Goal: Task Accomplishment & Management: Use online tool/utility

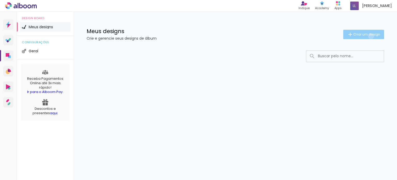
click at [370, 36] on span "Criar um design" at bounding box center [367, 34] width 27 height 3
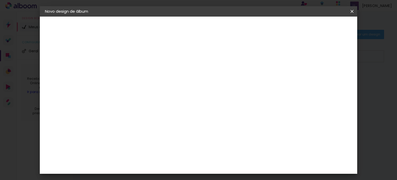
drag, startPoint x: 206, startPoint y: 63, endPoint x: 208, endPoint y: 69, distance: 7.0
click at [144, 69] on div at bounding box center [129, 69] width 29 height 39
click at [130, 69] on input at bounding box center [130, 69] width 0 height 8
type input "[PERSON_NAME]"
type paper-input "[PERSON_NAME]"
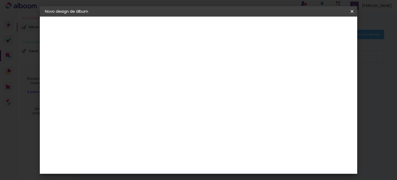
click at [0, 0] on slot "Avançar" at bounding box center [0, 0] width 0 height 0
click at [169, 96] on input at bounding box center [143, 98] width 52 height 6
drag, startPoint x: 353, startPoint y: 54, endPoint x: 355, endPoint y: 87, distance: 32.9
click at [234, 61] on div "Fornecedor Escolha um fornecedor ou avance com o tamanho livre. Voltar Avançar" at bounding box center [170, 39] width 127 height 44
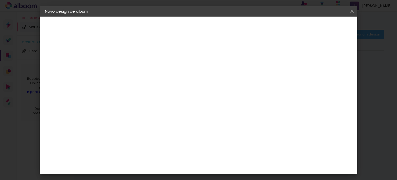
drag, startPoint x: 352, startPoint y: 26, endPoint x: 353, endPoint y: 59, distance: 32.3
click at [234, 59] on div "Fornecedor Escolha um fornecedor ou avance com o tamanho livre. Voltar Avançar" at bounding box center [170, 39] width 127 height 44
click at [166, 149] on paper-item "Bugigangas Fotograficas" at bounding box center [143, 155] width 56 height 13
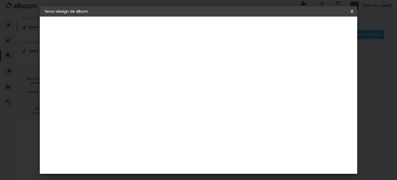
scroll to position [0, 0]
click at [226, 81] on paper-item "Tamanho Livre" at bounding box center [202, 78] width 50 height 11
click at [226, 25] on paper-button "Avançar" at bounding box center [213, 27] width 25 height 9
click at [193, 78] on div "30 cm" at bounding box center [184, 80] width 92 height 13
click at [186, 81] on span "cm" at bounding box center [188, 81] width 6 height 8
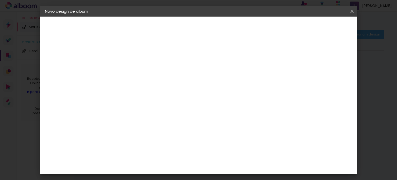
click at [183, 80] on span "30" at bounding box center [181, 81] width 9 height 8
click at [179, 80] on span "30" at bounding box center [181, 81] width 9 height 8
drag, startPoint x: 176, startPoint y: 79, endPoint x: 185, endPoint y: 81, distance: 9.1
click at [185, 81] on div "30 cm" at bounding box center [184, 80] width 92 height 13
click at [130, 63] on paper-input-container "Espaço entre fotos 2 mm" at bounding box center [130, 60] width 30 height 12
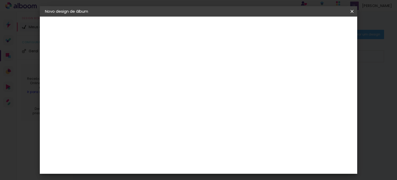
click at [182, 78] on span "30" at bounding box center [181, 81] width 9 height 8
click at [126, 58] on input "2" at bounding box center [126, 59] width 18 height 6
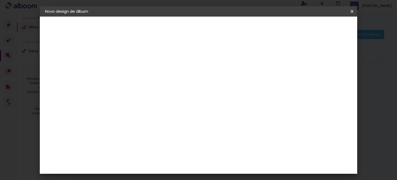
click at [117, 142] on input "30" at bounding box center [113, 142] width 13 height 8
click at [118, 142] on input "30" at bounding box center [113, 142] width 13 height 8
type input "3"
type input "1"
type input "20"
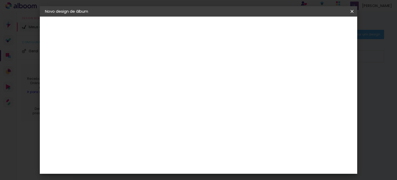
type paper-input "20"
click at [233, 145] on input "60" at bounding box center [227, 147] width 13 height 8
type input "6"
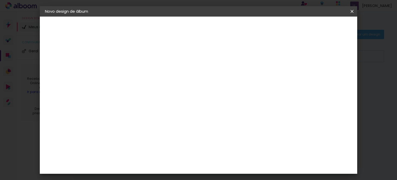
type input "30"
type paper-input "30"
click at [278, 29] on span "Iniciar design" at bounding box center [266, 28] width 24 height 4
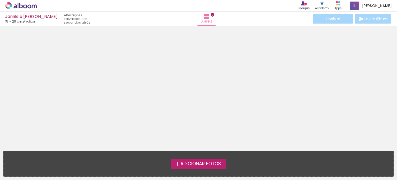
click at [215, 165] on span "Adicionar Fotos" at bounding box center [201, 163] width 41 height 5
click at [0, 0] on input "file" at bounding box center [0, 0] width 0 height 0
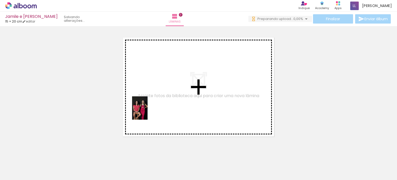
drag, startPoint x: 57, startPoint y: 165, endPoint x: 150, endPoint y: 110, distance: 107.1
click at [150, 110] on quentale-workspace at bounding box center [198, 90] width 397 height 180
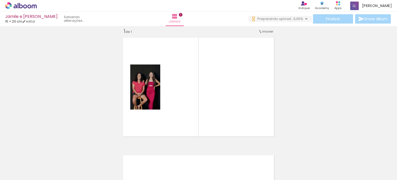
scroll to position [6, 0]
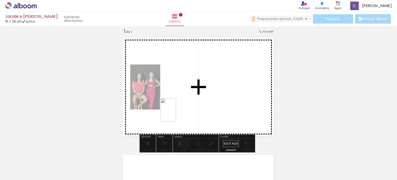
drag, startPoint x: 111, startPoint y: 164, endPoint x: 176, endPoint y: 114, distance: 82.4
click at [176, 114] on quentale-workspace at bounding box center [198, 90] width 397 height 180
drag, startPoint x: 143, startPoint y: 168, endPoint x: 223, endPoint y: 103, distance: 103.6
click at [223, 103] on quentale-workspace at bounding box center [198, 90] width 397 height 180
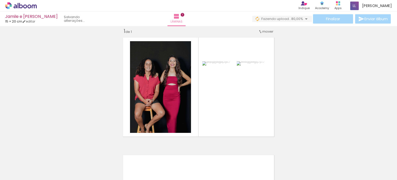
scroll to position [0, 0]
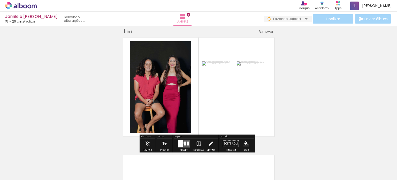
click at [181, 142] on div at bounding box center [180, 143] width 5 height 7
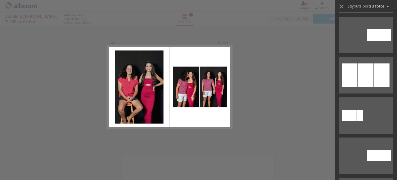
scroll to position [291, 0]
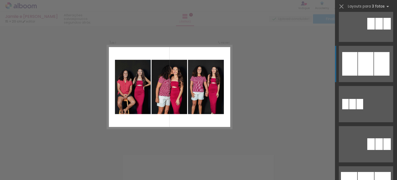
click at [349, 63] on div at bounding box center [349, 64] width 15 height 24
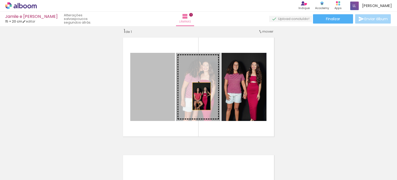
drag, startPoint x: 156, startPoint y: 98, endPoint x: 201, endPoint y: 96, distance: 44.5
click at [0, 0] on slot at bounding box center [0, 0] width 0 height 0
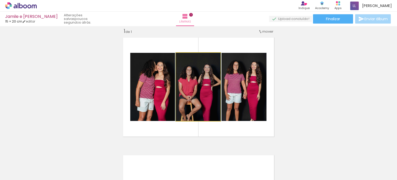
click at [201, 96] on quentale-photo at bounding box center [198, 87] width 44 height 68
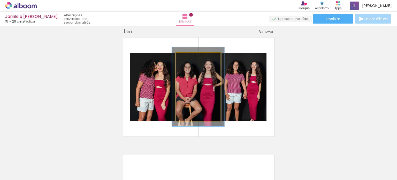
drag, startPoint x: 187, startPoint y: 58, endPoint x: 190, endPoint y: 58, distance: 2.8
type paper-slider "116"
click at [190, 58] on div at bounding box center [191, 58] width 5 height 5
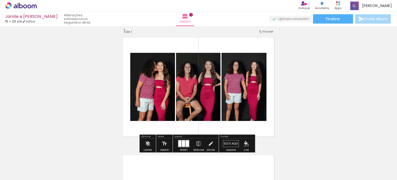
click at [346, 70] on div "Inserir lâmina 1 de 1" at bounding box center [198, 138] width 397 height 235
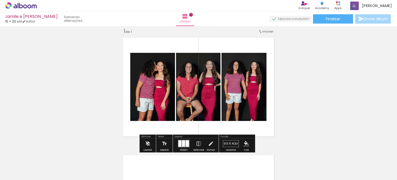
click at [312, 94] on div "Inserir lâmina 1 de 1" at bounding box center [198, 138] width 397 height 235
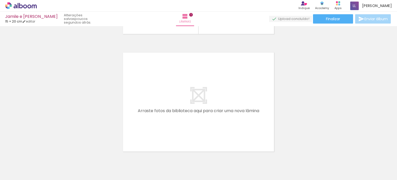
scroll to position [114, 0]
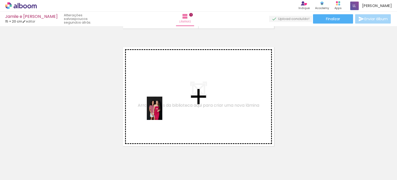
drag, startPoint x: 199, startPoint y: 169, endPoint x: 162, endPoint y: 111, distance: 68.7
click at [162, 111] on quentale-workspace at bounding box center [198, 90] width 397 height 180
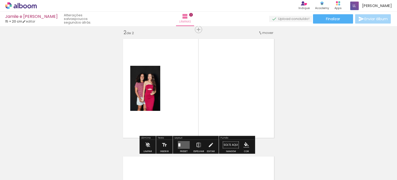
scroll to position [124, 0]
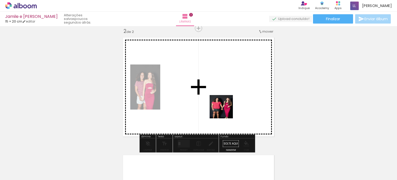
drag, startPoint x: 229, startPoint y: 165, endPoint x: 221, endPoint y: 91, distance: 74.3
click at [221, 91] on quentale-workspace at bounding box center [198, 90] width 397 height 180
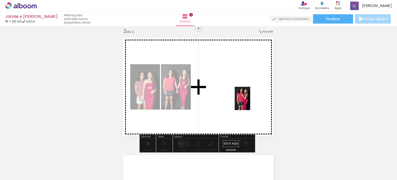
drag, startPoint x: 366, startPoint y: 165, endPoint x: 246, endPoint y: 99, distance: 137.3
click at [246, 99] on quentale-workspace at bounding box center [198, 90] width 397 height 180
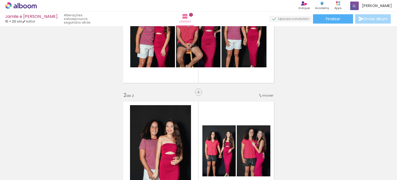
scroll to position [59, 0]
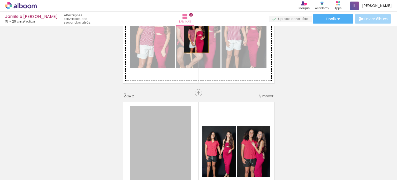
drag, startPoint x: 161, startPoint y: 130, endPoint x: 195, endPoint y: 34, distance: 102.0
click at [195, 34] on div "Inserir lâmina 1 de 2 Inserir lâmina 2 de 2" at bounding box center [198, 144] width 397 height 353
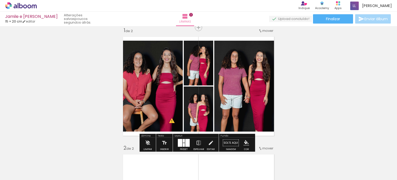
scroll to position [8, 0]
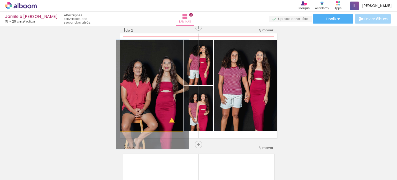
drag, startPoint x: 153, startPoint y: 88, endPoint x: 150, endPoint y: 118, distance: 29.4
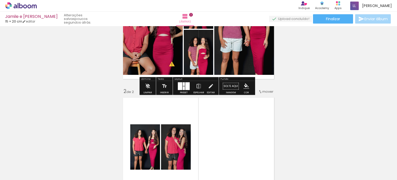
scroll to position [65, 0]
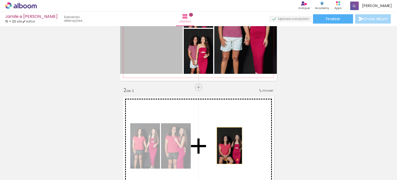
drag, startPoint x: 145, startPoint y: 56, endPoint x: 227, endPoint y: 144, distance: 121.0
click at [227, 144] on div "Inserir lâmina 1 de 2 Inserir lâmina 2 de 2 O Designbox precisará aumentar a su…" at bounding box center [198, 139] width 397 height 353
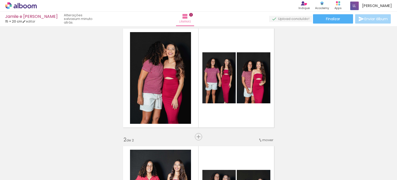
scroll to position [13, 0]
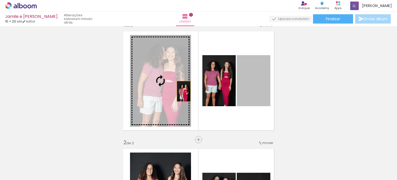
drag, startPoint x: 257, startPoint y: 91, endPoint x: 169, endPoint y: 88, distance: 87.7
click at [0, 0] on slot at bounding box center [0, 0] width 0 height 0
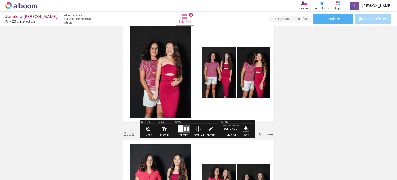
scroll to position [21, 0]
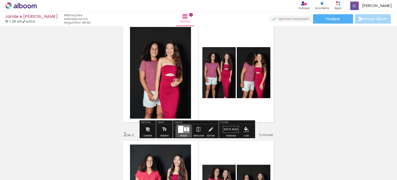
click at [183, 134] on div at bounding box center [184, 129] width 14 height 10
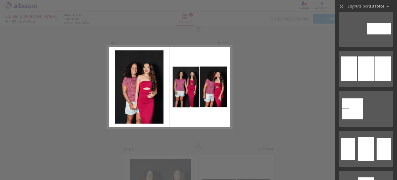
scroll to position [429, 0]
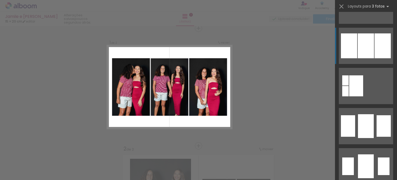
click at [362, 51] on div at bounding box center [366, 45] width 16 height 25
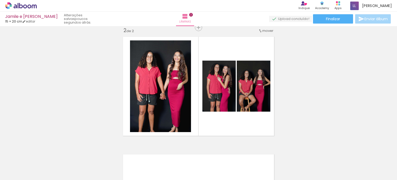
scroll to position [127, 0]
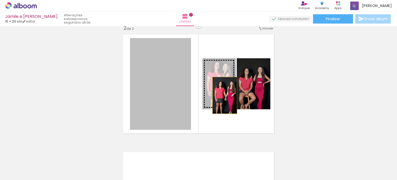
drag, startPoint x: 163, startPoint y: 95, endPoint x: 222, endPoint y: 95, distance: 59.0
click at [0, 0] on slot at bounding box center [0, 0] width 0 height 0
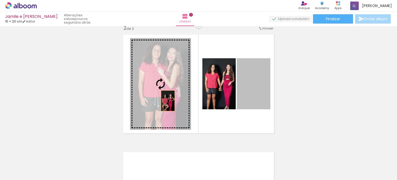
drag, startPoint x: 261, startPoint y: 95, endPoint x: 166, endPoint y: 100, distance: 95.1
click at [0, 0] on slot at bounding box center [0, 0] width 0 height 0
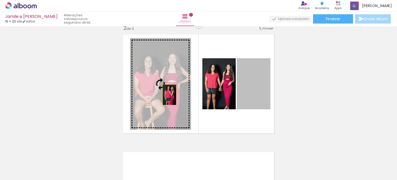
drag, startPoint x: 260, startPoint y: 94, endPoint x: 168, endPoint y: 95, distance: 92.1
click at [0, 0] on slot at bounding box center [0, 0] width 0 height 0
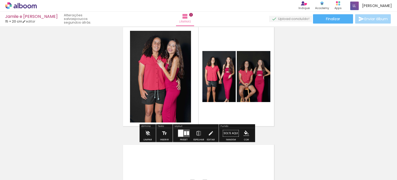
scroll to position [136, 0]
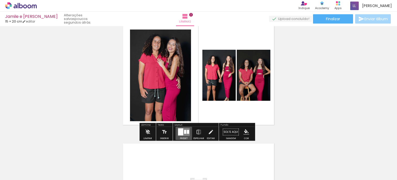
click at [187, 133] on div at bounding box center [188, 132] width 2 height 4
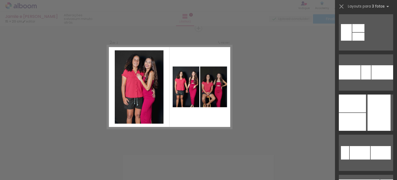
scroll to position [4298, 0]
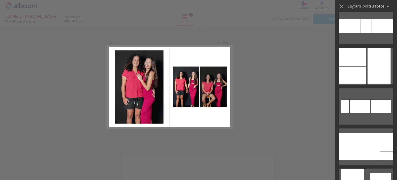
click at [241, 84] on div "Confirmar Cancelar" at bounding box center [198, 84] width 397 height 365
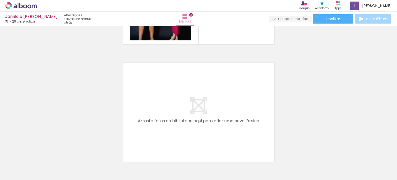
scroll to position [220, 0]
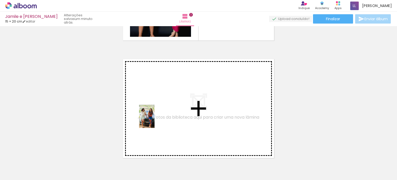
drag, startPoint x: 169, startPoint y: 167, endPoint x: 154, endPoint y: 118, distance: 50.5
click at [154, 118] on quentale-workspace at bounding box center [198, 90] width 397 height 180
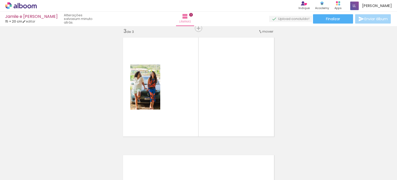
scroll to position [0, 142]
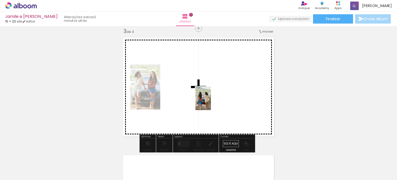
drag, startPoint x: 202, startPoint y: 167, endPoint x: 211, endPoint y: 100, distance: 67.6
click at [211, 100] on quentale-workspace at bounding box center [198, 90] width 397 height 180
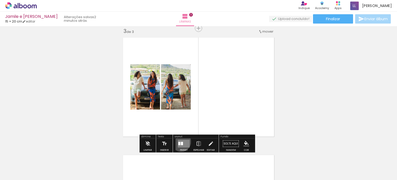
click at [181, 142] on div at bounding box center [182, 143] width 2 height 3
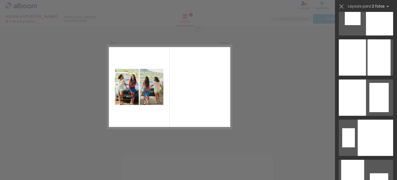
scroll to position [1736, 0]
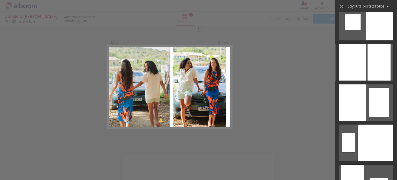
click at [368, 65] on div at bounding box center [379, 62] width 23 height 36
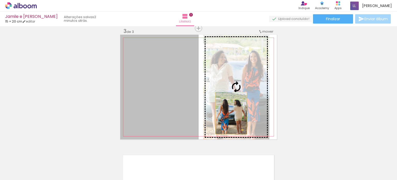
drag, startPoint x: 171, startPoint y: 112, endPoint x: 231, endPoint y: 113, distance: 60.0
click at [0, 0] on slot at bounding box center [0, 0] width 0 height 0
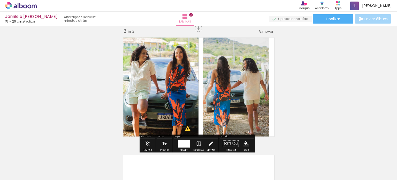
click at [305, 106] on div "Inserir lâmina 1 de 3 Inserir lâmina 2 de 3 Inserir lâmina 3 de 3 O Designbox p…" at bounding box center [198, 22] width 397 height 470
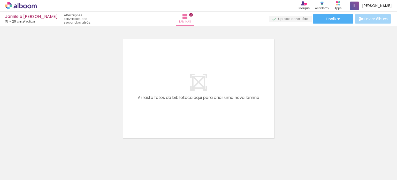
scroll to position [0, 0]
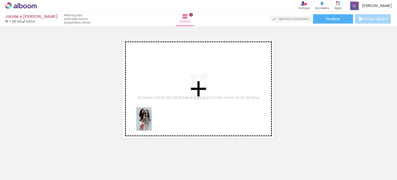
drag, startPoint x: 77, startPoint y: 168, endPoint x: 155, endPoint y: 117, distance: 93.0
click at [155, 117] on quentale-workspace at bounding box center [198, 90] width 397 height 180
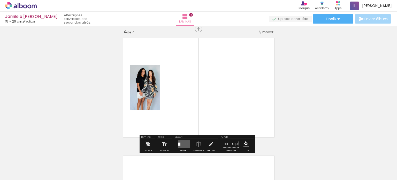
scroll to position [359, 0]
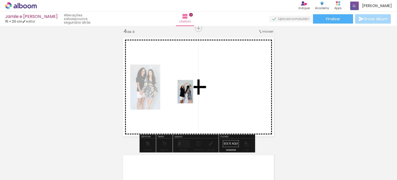
drag, startPoint x: 259, startPoint y: 167, endPoint x: 183, endPoint y: 96, distance: 104.3
click at [183, 96] on quentale-workspace at bounding box center [198, 90] width 397 height 180
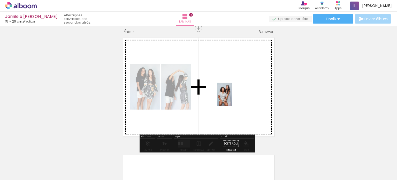
drag, startPoint x: 294, startPoint y: 165, endPoint x: 232, endPoint y: 98, distance: 91.0
click at [232, 98] on quentale-workspace at bounding box center [198, 90] width 397 height 180
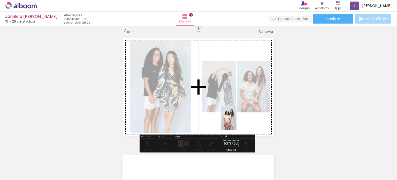
drag, startPoint x: 314, startPoint y: 166, endPoint x: 232, endPoint y: 118, distance: 94.8
click at [232, 118] on quentale-workspace at bounding box center [198, 90] width 397 height 180
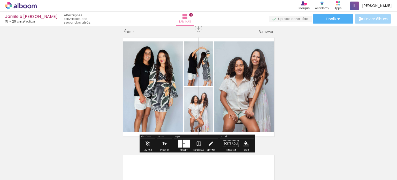
click at [185, 140] on div at bounding box center [187, 144] width 4 height 8
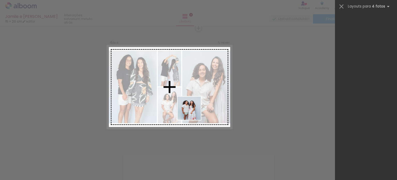
scroll to position [0, 0]
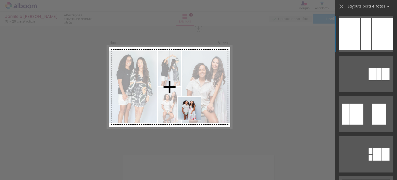
drag, startPoint x: 122, startPoint y: 170, endPoint x: 199, endPoint y: 114, distance: 95.9
click at [199, 104] on quentale-workspace at bounding box center [198, 90] width 397 height 180
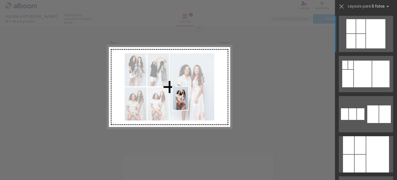
drag, startPoint x: 208, startPoint y: 168, endPoint x: 185, endPoint y: 98, distance: 73.9
click at [185, 98] on quentale-workspace at bounding box center [198, 90] width 397 height 180
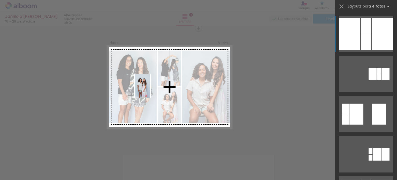
drag, startPoint x: 105, startPoint y: 169, endPoint x: 151, endPoint y: 88, distance: 93.5
click at [151, 88] on quentale-workspace at bounding box center [198, 90] width 397 height 180
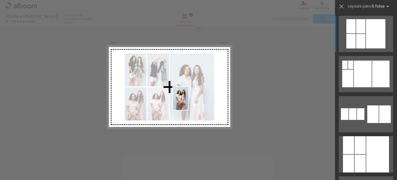
drag, startPoint x: 194, startPoint y: 171, endPoint x: 188, endPoint y: 100, distance: 71.9
click at [188, 100] on quentale-workspace at bounding box center [198, 90] width 397 height 180
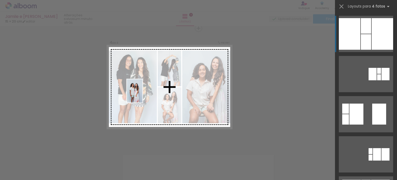
drag, startPoint x: 104, startPoint y: 168, endPoint x: 144, endPoint y: 93, distance: 85.0
click at [144, 93] on quentale-workspace at bounding box center [198, 90] width 397 height 180
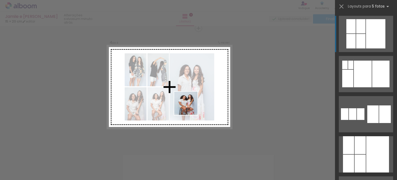
drag, startPoint x: 192, startPoint y: 162, endPoint x: 188, endPoint y: 100, distance: 61.9
click at [188, 100] on quentale-workspace at bounding box center [198, 90] width 397 height 180
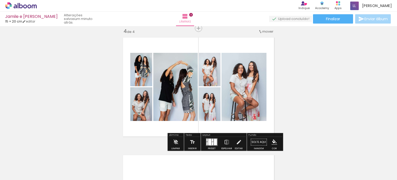
click at [210, 142] on div at bounding box center [209, 142] width 3 height 6
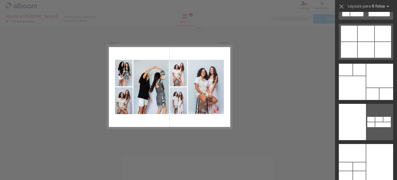
scroll to position [20890, 0]
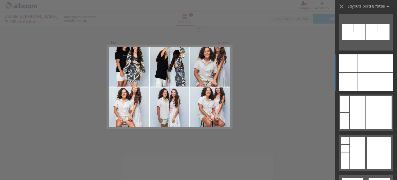
click at [376, 77] on div at bounding box center [385, 82] width 18 height 18
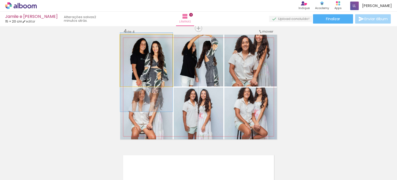
drag, startPoint x: 144, startPoint y: 70, endPoint x: 144, endPoint y: 82, distance: 11.7
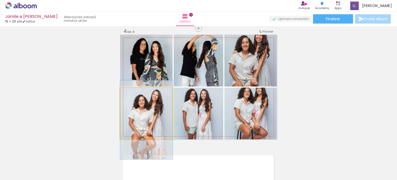
drag, startPoint x: 147, startPoint y: 114, endPoint x: 148, endPoint y: 120, distance: 6.0
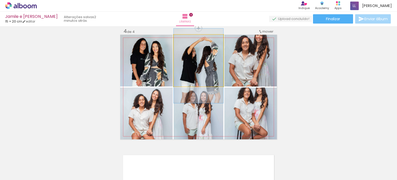
drag, startPoint x: 215, startPoint y: 59, endPoint x: 215, endPoint y: 64, distance: 5.2
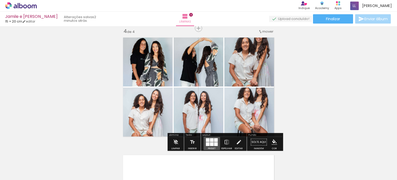
click at [210, 143] on div at bounding box center [212, 144] width 4 height 4
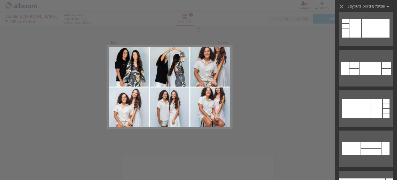
scroll to position [13590, 0]
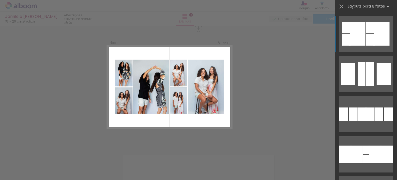
click at [366, 35] on div at bounding box center [370, 40] width 8 height 12
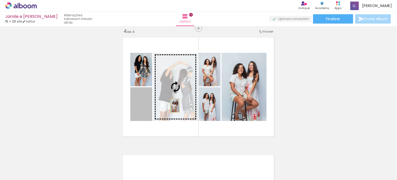
drag, startPoint x: 137, startPoint y: 115, endPoint x: 175, endPoint y: 104, distance: 38.9
click at [0, 0] on slot at bounding box center [0, 0] width 0 height 0
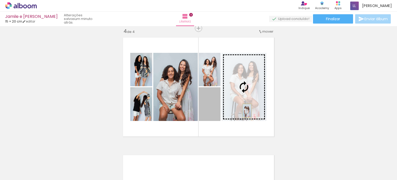
drag, startPoint x: 211, startPoint y: 119, endPoint x: 244, endPoint y: 110, distance: 34.6
click at [0, 0] on slot at bounding box center [0, 0] width 0 height 0
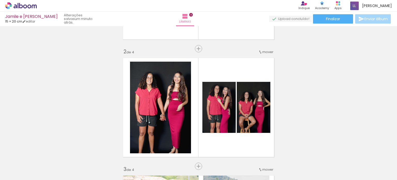
scroll to position [103, 0]
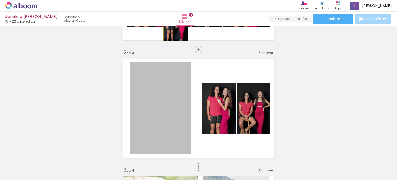
drag, startPoint x: 175, startPoint y: 117, endPoint x: 173, endPoint y: 20, distance: 96.8
click at [173, 0] on div "Jamile e Luana 15 × 20 cm editar Lâminas 4 Finalizar Enviar álbum Inserir lâmin…" at bounding box center [198, 0] width 397 height 0
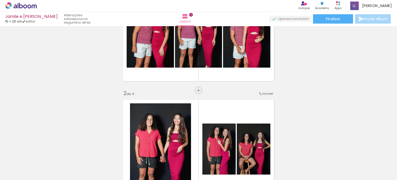
scroll to position [65, 0]
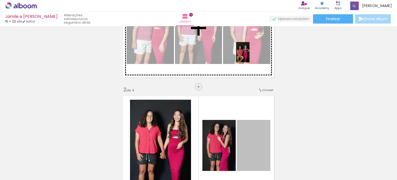
drag, startPoint x: 253, startPoint y: 145, endPoint x: 241, endPoint y: 46, distance: 100.3
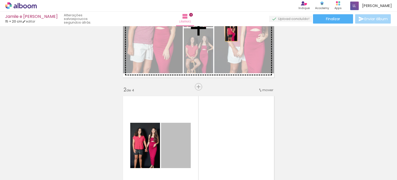
drag, startPoint x: 184, startPoint y: 138, endPoint x: 231, endPoint y: 30, distance: 117.7
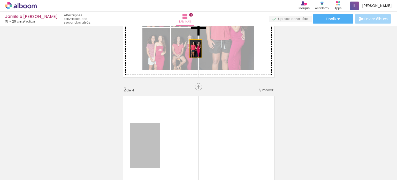
drag, startPoint x: 153, startPoint y: 141, endPoint x: 194, endPoint y: 48, distance: 101.4
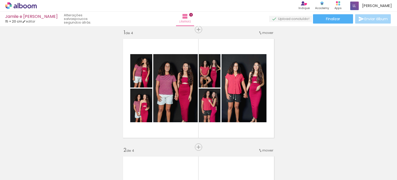
scroll to position [2, 0]
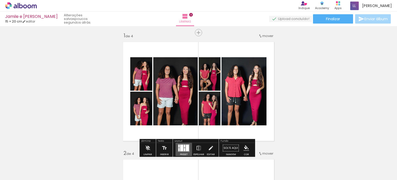
click at [184, 145] on div at bounding box center [185, 146] width 2 height 3
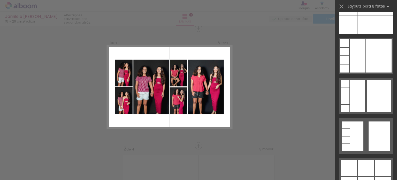
scroll to position [20918, 0]
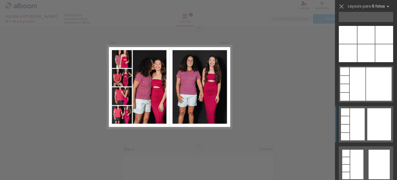
click at [364, 124] on quentale-layouter at bounding box center [366, 124] width 54 height 36
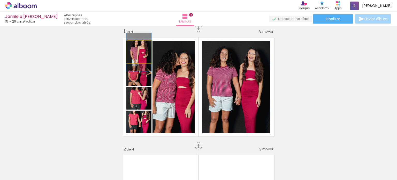
click at [130, 61] on quentale-photo at bounding box center [138, 52] width 25 height 22
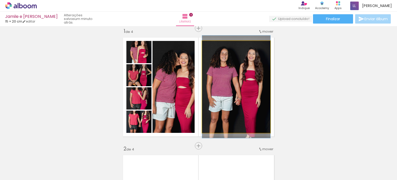
click at [235, 78] on quentale-photo at bounding box center [236, 87] width 68 height 92
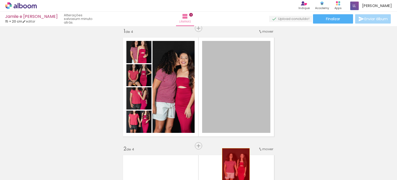
drag, startPoint x: 237, startPoint y: 84, endPoint x: 234, endPoint y: 166, distance: 82.8
click at [234, 166] on quentale-workspace at bounding box center [198, 90] width 397 height 180
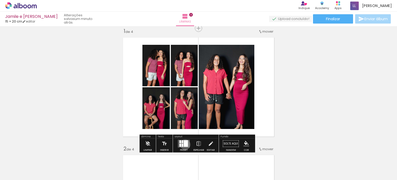
click at [184, 144] on div at bounding box center [186, 143] width 4 height 6
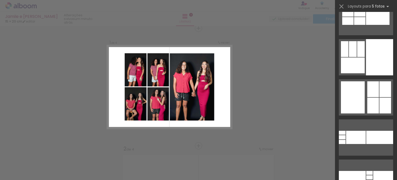
scroll to position [17440, 0]
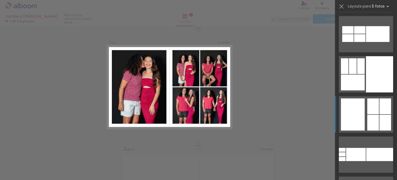
click at [372, 110] on div at bounding box center [374, 106] width 12 height 16
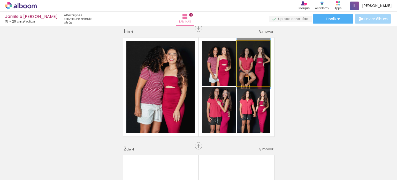
click at [264, 67] on quentale-photo at bounding box center [254, 63] width 34 height 45
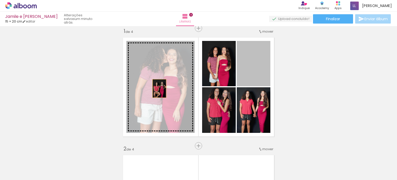
drag, startPoint x: 256, startPoint y: 66, endPoint x: 155, endPoint y: 89, distance: 102.5
click at [0, 0] on slot at bounding box center [0, 0] width 0 height 0
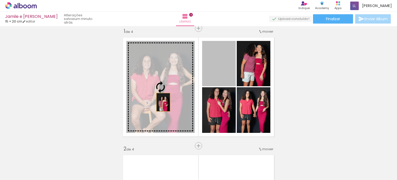
drag, startPoint x: 228, startPoint y: 76, endPoint x: 160, endPoint y: 101, distance: 72.0
click at [0, 0] on slot at bounding box center [0, 0] width 0 height 0
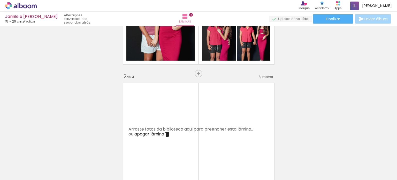
scroll to position [69, 0]
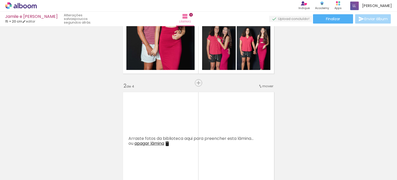
click at [192, 153] on iron-icon at bounding box center [191, 151] width 5 height 5
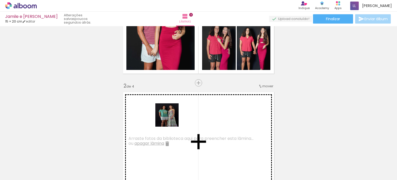
drag, startPoint x: 236, startPoint y: 167, endPoint x: 163, endPoint y: 115, distance: 90.1
click at [163, 115] on quentale-workspace at bounding box center [198, 90] width 397 height 180
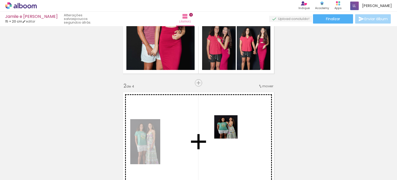
drag, startPoint x: 267, startPoint y: 170, endPoint x: 225, endPoint y: 127, distance: 60.0
click at [225, 127] on quentale-workspace at bounding box center [198, 90] width 397 height 180
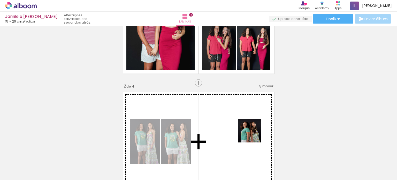
drag, startPoint x: 296, startPoint y: 171, endPoint x: 242, endPoint y: 128, distance: 69.2
click at [242, 128] on quentale-workspace at bounding box center [198, 90] width 397 height 180
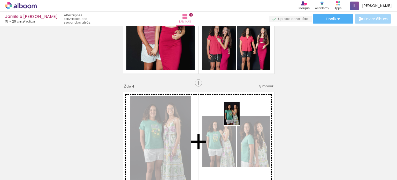
drag, startPoint x: 318, startPoint y: 165, endPoint x: 240, endPoint y: 115, distance: 92.7
click at [240, 115] on quentale-workspace at bounding box center [198, 90] width 397 height 180
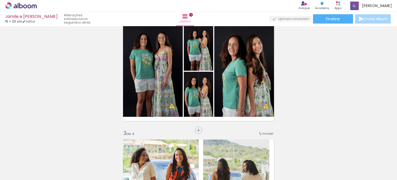
scroll to position [138, 0]
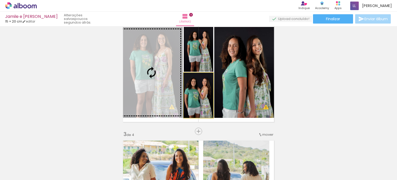
drag, startPoint x: 201, startPoint y: 103, endPoint x: 151, endPoint y: 87, distance: 52.8
click at [0, 0] on slot at bounding box center [0, 0] width 0 height 0
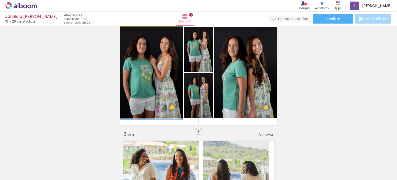
drag, startPoint x: 151, startPoint y: 87, endPoint x: 158, endPoint y: 87, distance: 7.5
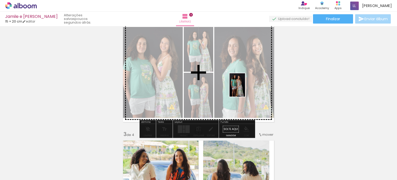
drag, startPoint x: 352, startPoint y: 167, endPoint x: 245, endPoint y: 89, distance: 132.1
click at [245, 89] on quentale-workspace at bounding box center [198, 90] width 397 height 180
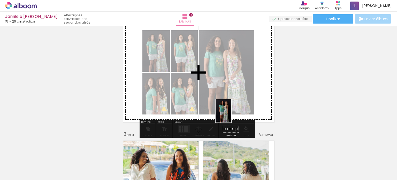
drag, startPoint x: 377, startPoint y: 171, endPoint x: 212, endPoint y: 102, distance: 178.3
click at [212, 102] on quentale-workspace at bounding box center [198, 90] width 397 height 180
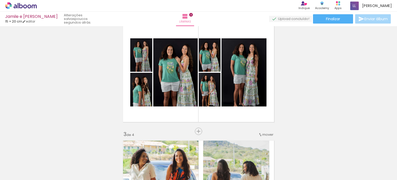
scroll to position [0, 0]
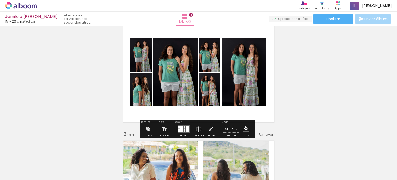
click at [212, 90] on paper-listbox at bounding box center [215, 102] width 9 height 25
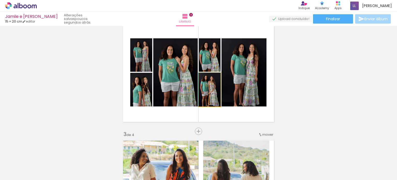
click at [202, 97] on quentale-photo at bounding box center [210, 90] width 22 height 34
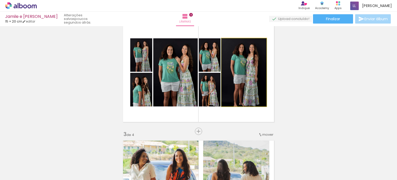
click at [233, 78] on quentale-photo at bounding box center [244, 72] width 45 height 68
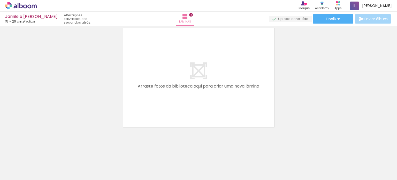
scroll to position [0, 307]
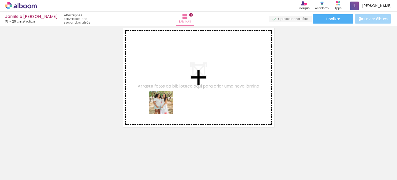
drag, startPoint x: 121, startPoint y: 173, endPoint x: 170, endPoint y: 96, distance: 90.3
click at [170, 96] on quentale-workspace at bounding box center [198, 90] width 397 height 180
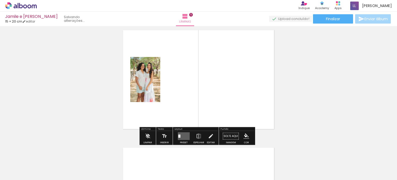
scroll to position [476, 0]
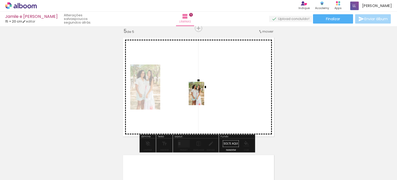
drag, startPoint x: 241, startPoint y: 167, endPoint x: 204, endPoint y: 97, distance: 79.2
click at [204, 97] on quentale-workspace at bounding box center [198, 90] width 397 height 180
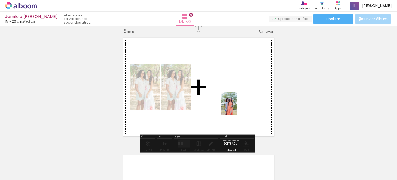
drag, startPoint x: 154, startPoint y: 167, endPoint x: 237, endPoint y: 107, distance: 103.0
click at [237, 107] on quentale-workspace at bounding box center [198, 90] width 397 height 180
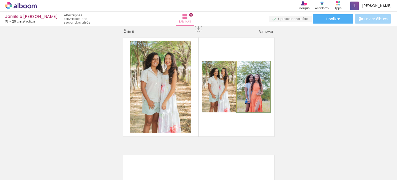
click at [237, 107] on quentale-photo at bounding box center [254, 86] width 34 height 51
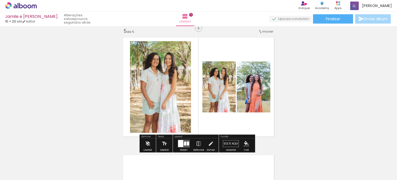
click at [182, 144] on quentale-layouter at bounding box center [184, 144] width 12 height 8
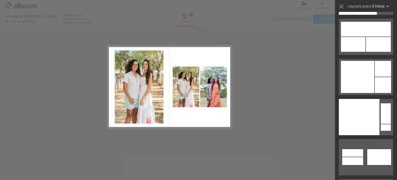
scroll to position [8428, 0]
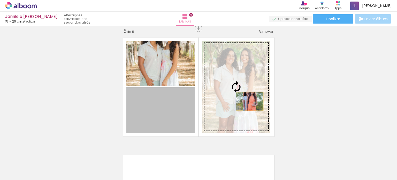
drag, startPoint x: 157, startPoint y: 115, endPoint x: 257, endPoint y: 100, distance: 101.2
click at [0, 0] on slot at bounding box center [0, 0] width 0 height 0
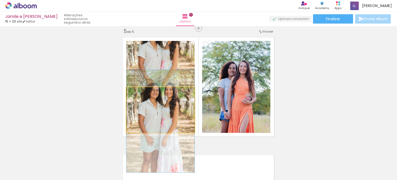
drag, startPoint x: 172, startPoint y: 118, endPoint x: 170, endPoint y: 129, distance: 11.2
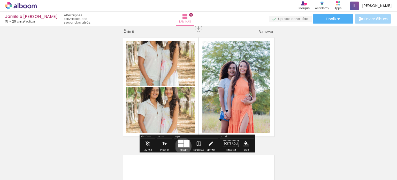
click at [182, 146] on div at bounding box center [180, 145] width 5 height 3
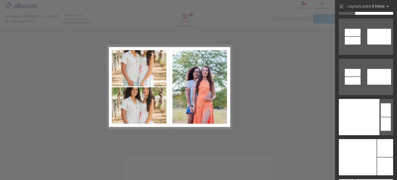
scroll to position [7884, 0]
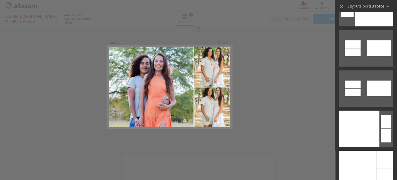
click at [381, 162] on div at bounding box center [385, 160] width 16 height 18
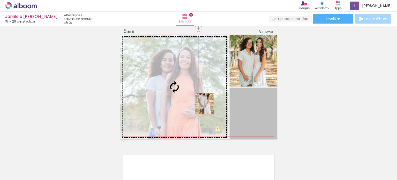
drag, startPoint x: 260, startPoint y: 118, endPoint x: 190, endPoint y: 99, distance: 72.8
click at [0, 0] on slot at bounding box center [0, 0] width 0 height 0
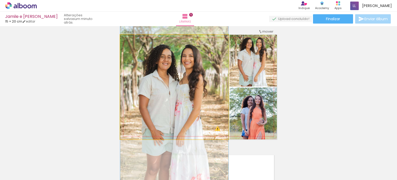
drag, startPoint x: 166, startPoint y: 77, endPoint x: 169, endPoint y: 96, distance: 19.5
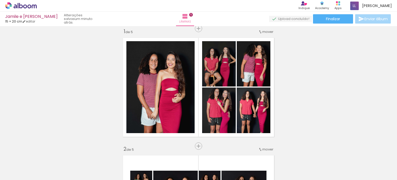
scroll to position [0, 0]
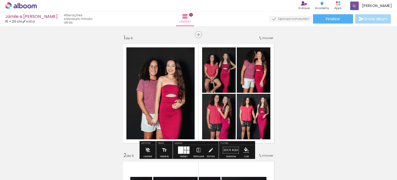
drag, startPoint x: 0, startPoint y: 0, endPoint x: 293, endPoint y: 67, distance: 300.1
click at [157, 72] on quentale-photo at bounding box center [160, 93] width 68 height 92
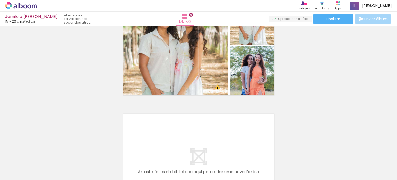
scroll to position [519, 0]
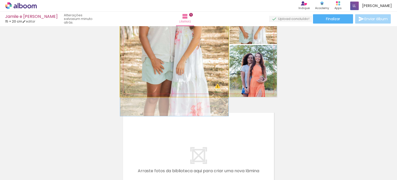
drag, startPoint x: 201, startPoint y: 70, endPoint x: 201, endPoint y: 42, distance: 27.9
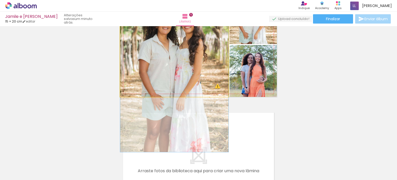
drag, startPoint x: 199, startPoint y: 55, endPoint x: 204, endPoint y: 89, distance: 34.5
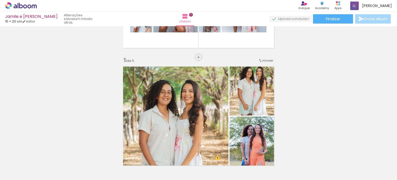
scroll to position [444, 0]
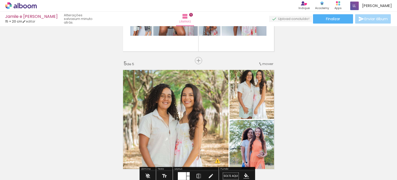
click at [266, 63] on span "mover" at bounding box center [268, 63] width 11 height 5
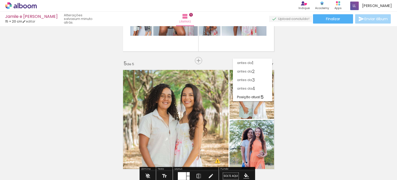
click at [266, 63] on div "antes da 1 antes da 2 antes da 3 antes da 4 Posição atual: 5" at bounding box center [252, 77] width 39 height 43
click at [252, 63] on span "1" at bounding box center [252, 62] width 1 height 9
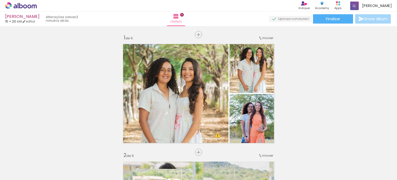
scroll to position [0, 155]
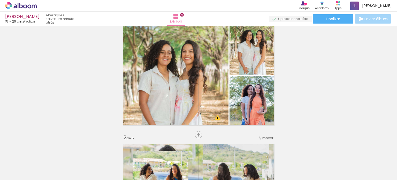
scroll to position [16, 0]
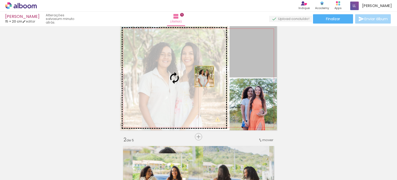
drag, startPoint x: 251, startPoint y: 58, endPoint x: 171, endPoint y: 91, distance: 86.5
click at [0, 0] on slot at bounding box center [0, 0] width 0 height 0
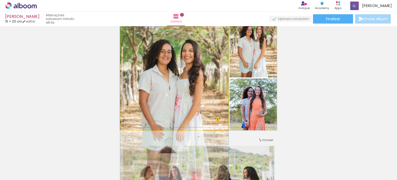
drag, startPoint x: 198, startPoint y: 64, endPoint x: 202, endPoint y: 87, distance: 23.3
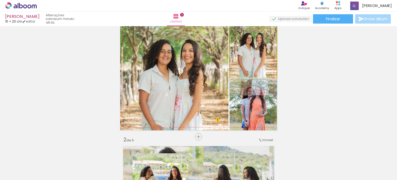
drag, startPoint x: 262, startPoint y: 68, endPoint x: 263, endPoint y: 76, distance: 8.4
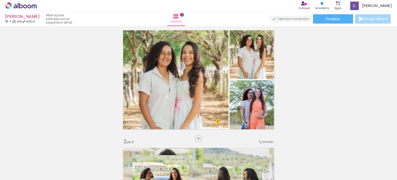
scroll to position [0, 0]
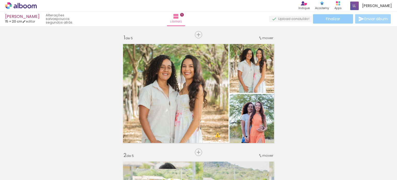
click at [335, 15] on paper-button "Finalizar" at bounding box center [333, 18] width 40 height 9
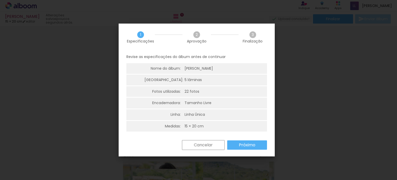
click at [0, 0] on slot "Próximo" at bounding box center [0, 0] width 0 height 0
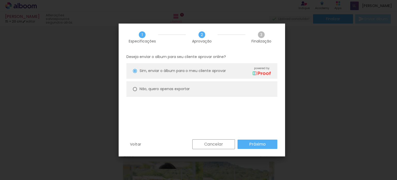
click at [204, 87] on paper-radio-button "Não, quero apenas exportar" at bounding box center [201, 89] width 151 height 16
type paper-radio-button "on"
click at [0, 0] on slot "Próximo" at bounding box center [0, 0] width 0 height 0
type input "Alta, 300 DPI"
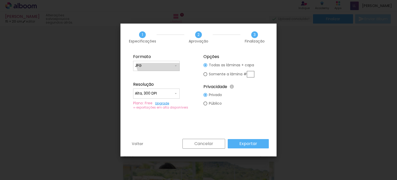
click at [164, 61] on paper-input-container "JPG" at bounding box center [156, 66] width 47 height 10
click at [164, 61] on paper-item "JPG" at bounding box center [156, 65] width 47 height 10
click at [257, 145] on paper-button "Exportar" at bounding box center [248, 143] width 41 height 9
